Goal: Task Accomplishment & Management: Use online tool/utility

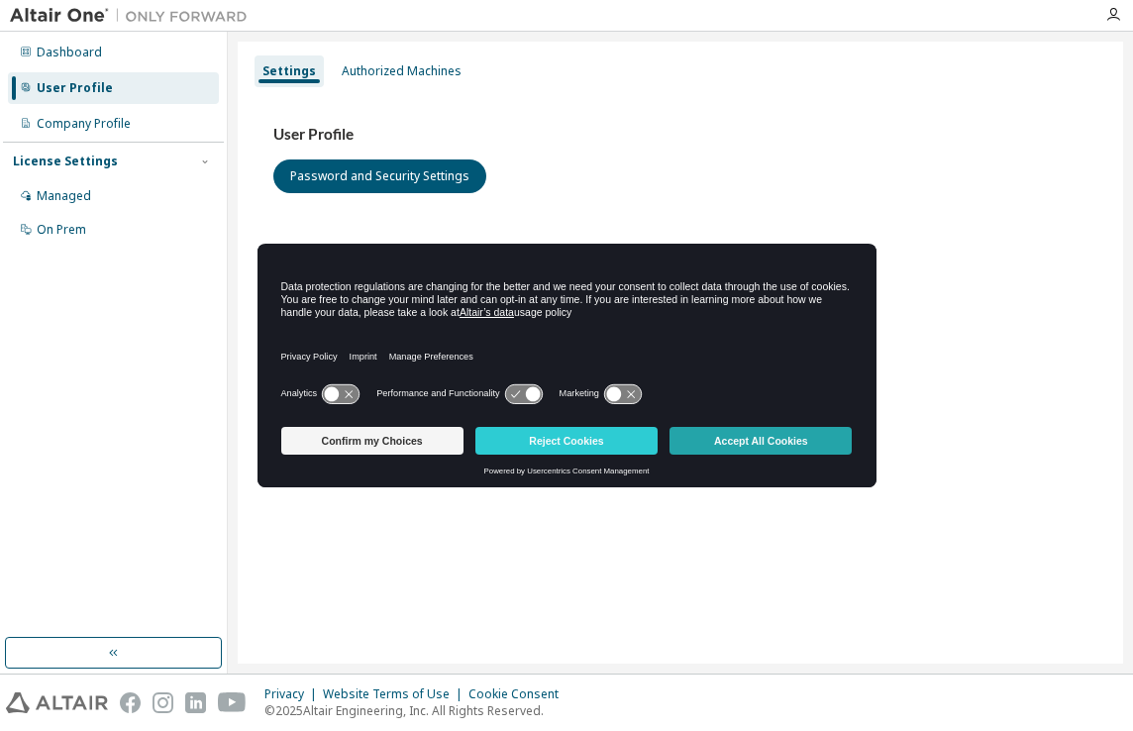
click at [722, 439] on button "Accept All Cookies" at bounding box center [760, 441] width 182 height 28
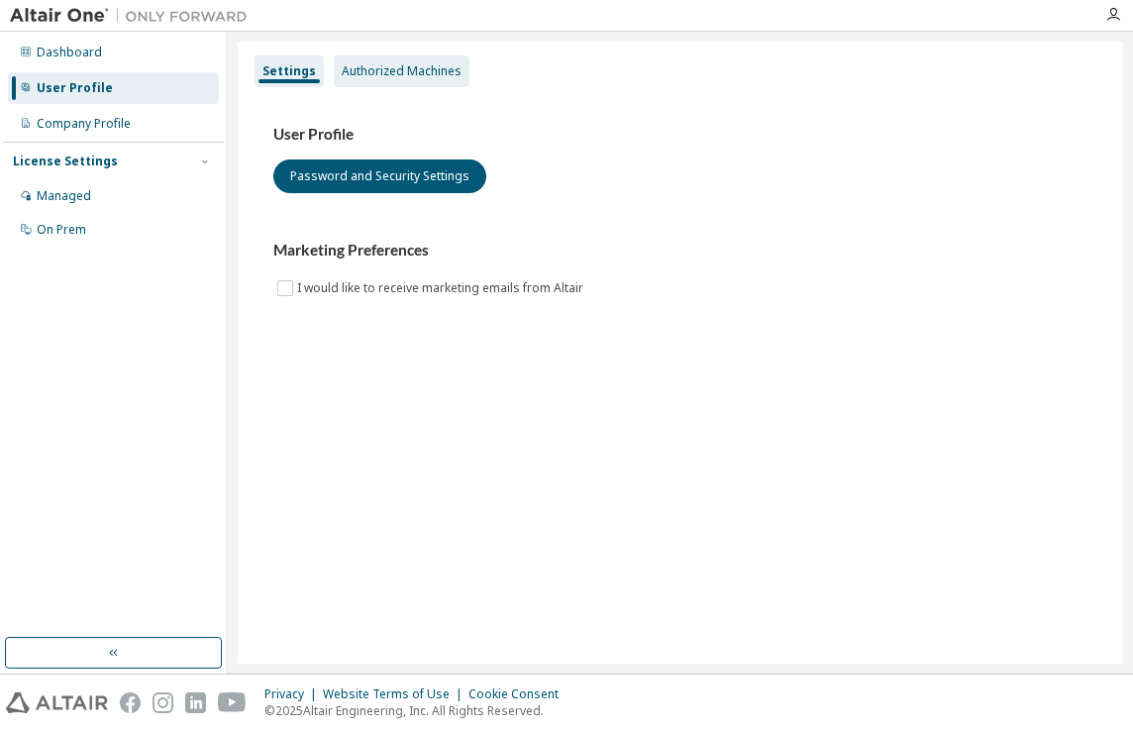
click at [358, 56] on div "Authorized Machines" at bounding box center [402, 71] width 136 height 32
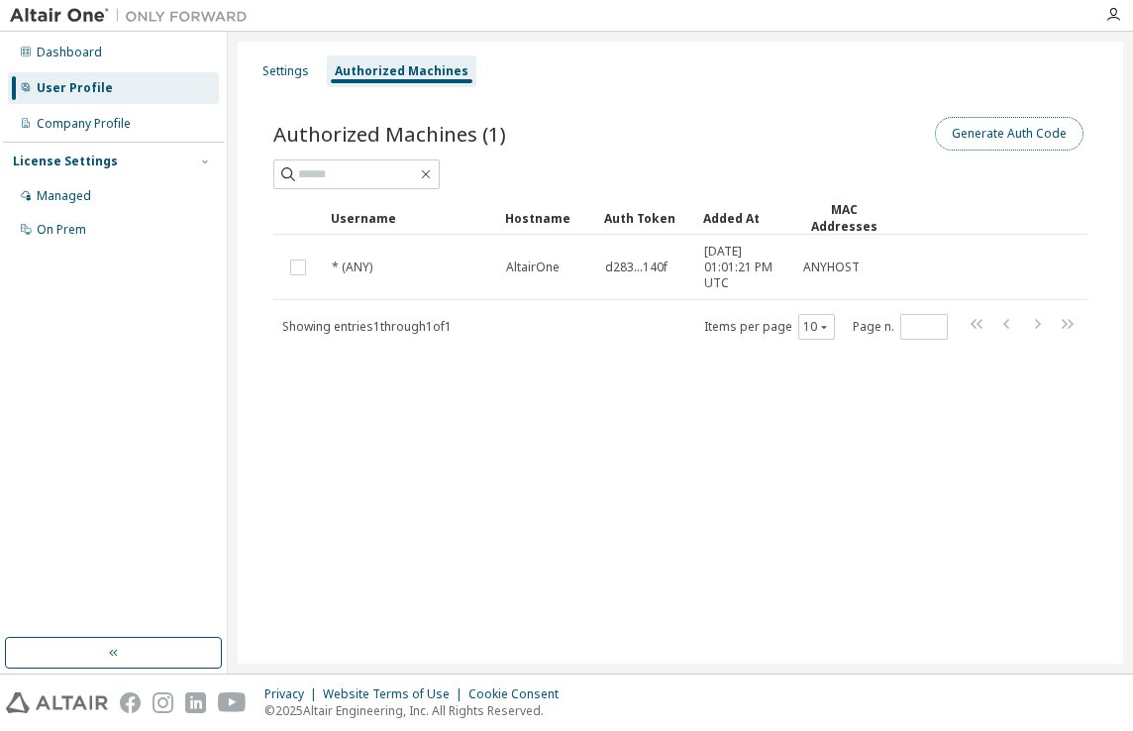
click at [1037, 134] on button "Generate Auth Code" at bounding box center [1009, 134] width 149 height 34
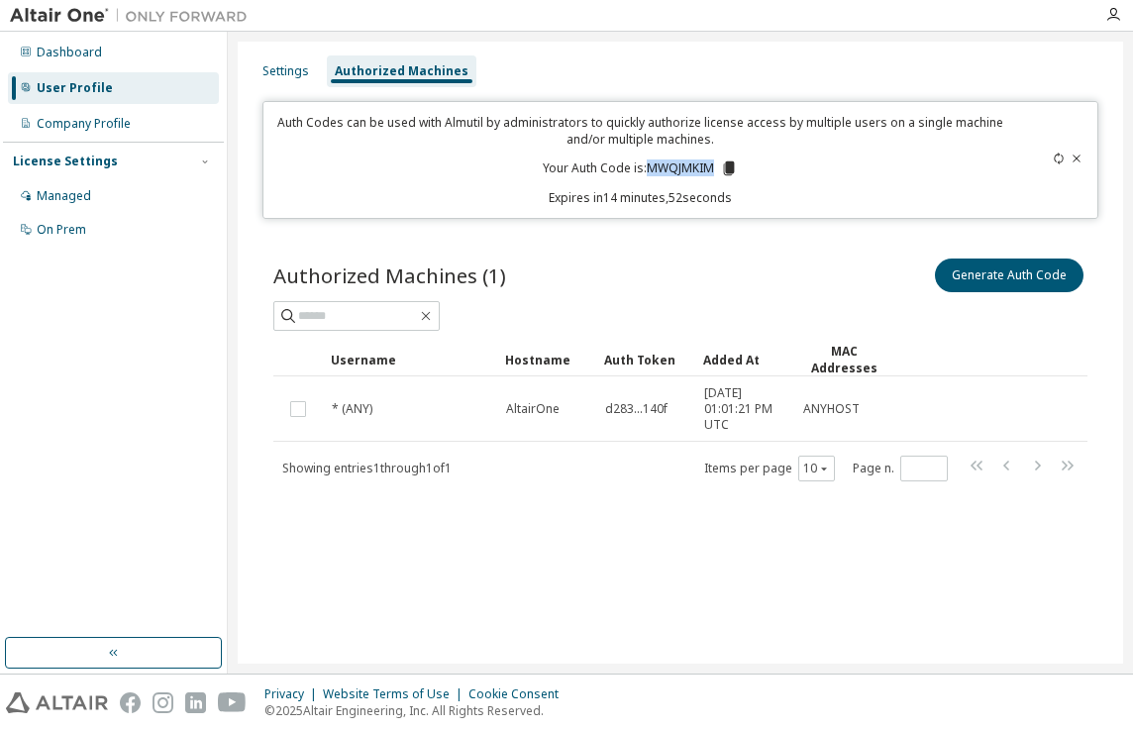
drag, startPoint x: 645, startPoint y: 166, endPoint x: 713, endPoint y: 167, distance: 68.3
click at [713, 167] on p "Your Auth Code is: MWQJMKIM" at bounding box center [640, 168] width 195 height 18
click at [727, 172] on icon at bounding box center [728, 168] width 11 height 14
click at [732, 172] on icon at bounding box center [728, 168] width 11 height 14
